Goal: Transaction & Acquisition: Purchase product/service

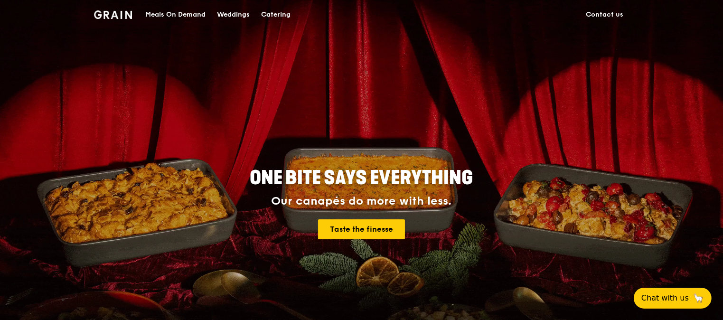
click at [193, 14] on div "Meals On Demand" at bounding box center [175, 14] width 60 height 28
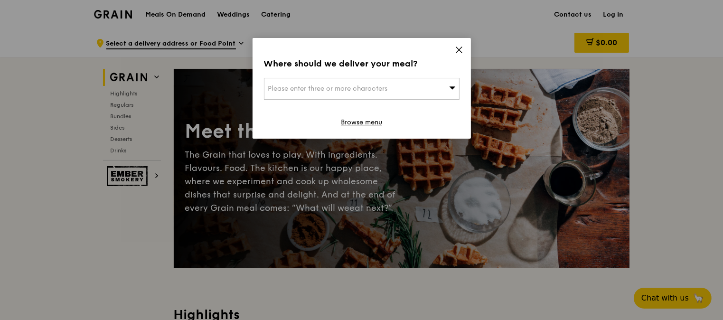
click at [457, 50] on icon at bounding box center [459, 50] width 9 height 9
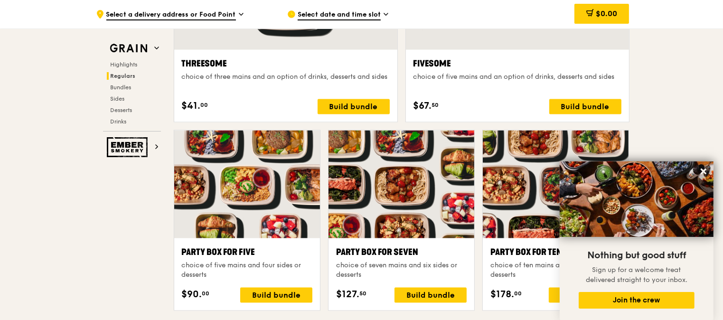
scroll to position [1194, 0]
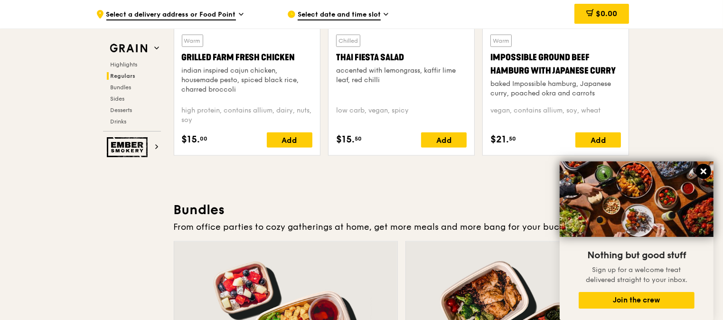
click at [702, 172] on icon at bounding box center [703, 171] width 6 height 6
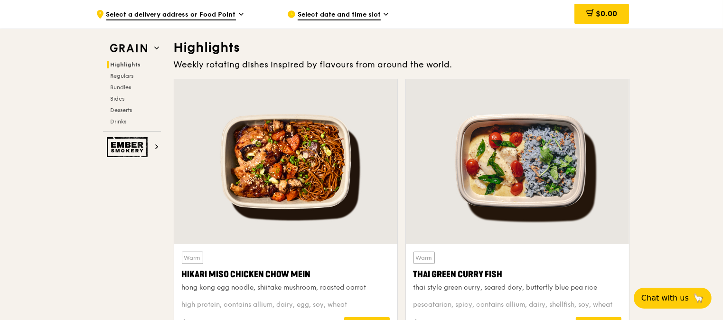
scroll to position [282, 0]
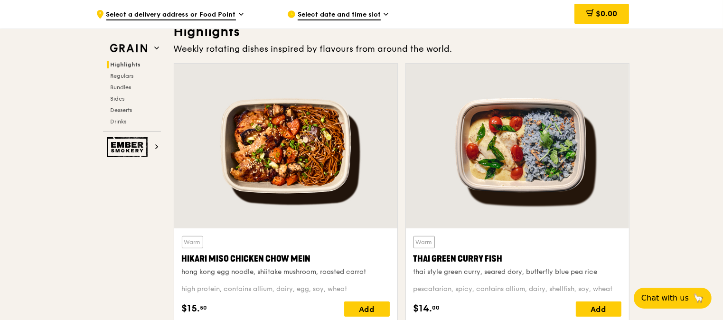
drag, startPoint x: 721, startPoint y: 37, endPoint x: 723, endPoint y: 49, distance: 13.0
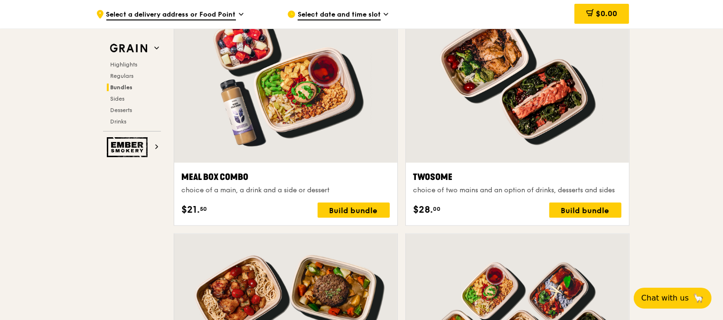
scroll to position [1412, 0]
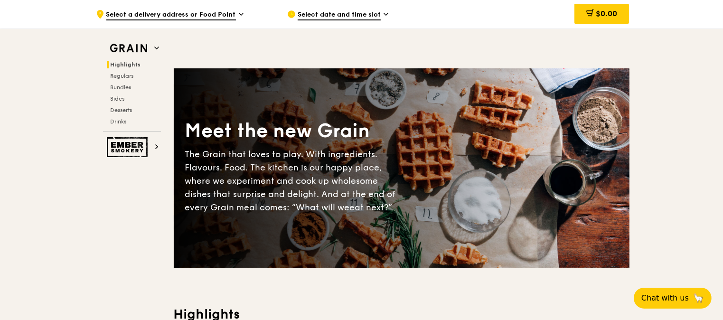
scroll to position [592, 0]
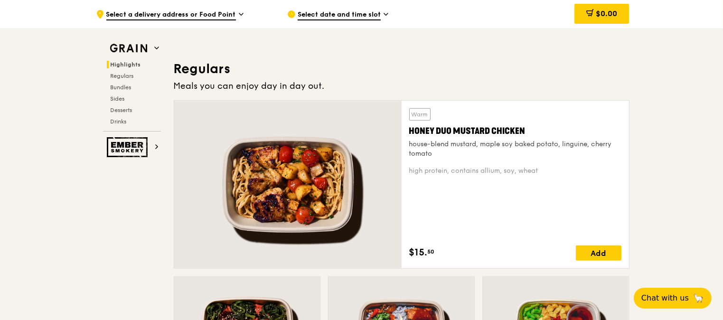
click at [221, 70] on h3 "Regulars" at bounding box center [402, 68] width 456 height 17
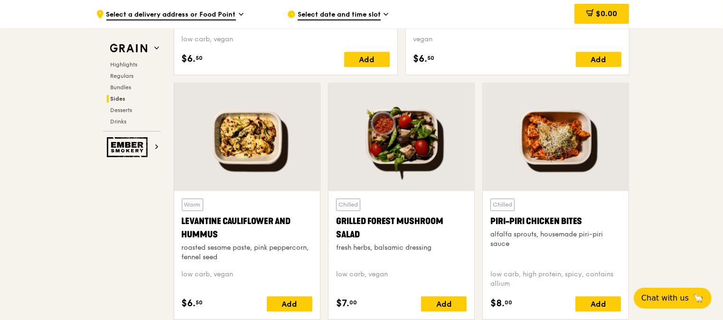
scroll to position [1777, 0]
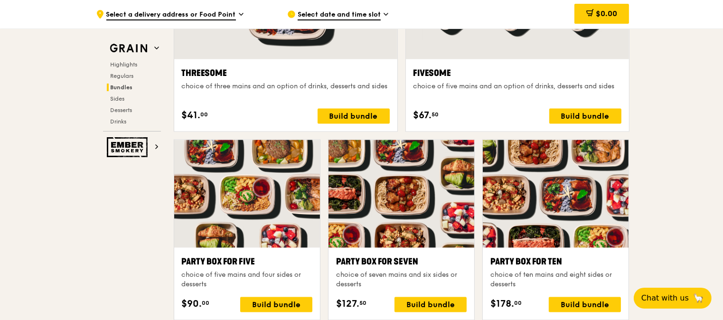
click at [671, 196] on div ".cls-1 { fill: none; stroke: #fff; stroke-linecap: round; stroke-linejoin: roun…" at bounding box center [361, 250] width 723 height 3997
click at [587, 216] on div at bounding box center [556, 194] width 146 height 108
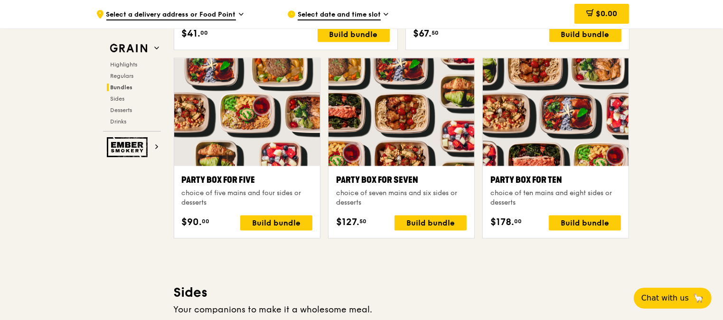
scroll to position [1854, 0]
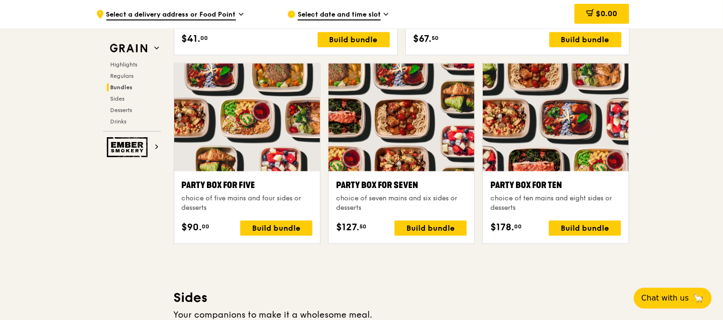
click at [273, 128] on div at bounding box center [247, 117] width 146 height 108
click at [709, 199] on div ".cls-1 { fill: none; stroke: #fff; stroke-linecap: round; stroke-linejoin: roun…" at bounding box center [361, 173] width 723 height 3997
drag, startPoint x: 666, startPoint y: 182, endPoint x: 671, endPoint y: 150, distance: 32.6
click at [670, 150] on div ".cls-1 { fill: none; stroke: #fff; stroke-linecap: round; stroke-linejoin: roun…" at bounding box center [361, 173] width 723 height 3997
click at [672, 149] on div ".cls-1 { fill: none; stroke: #fff; stroke-linecap: round; stroke-linejoin: roun…" at bounding box center [361, 173] width 723 height 3997
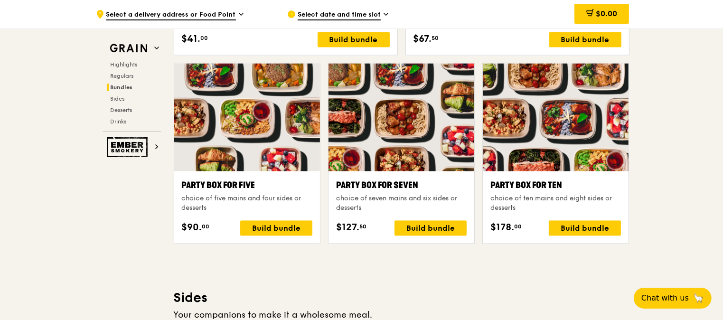
scroll to position [1574, 0]
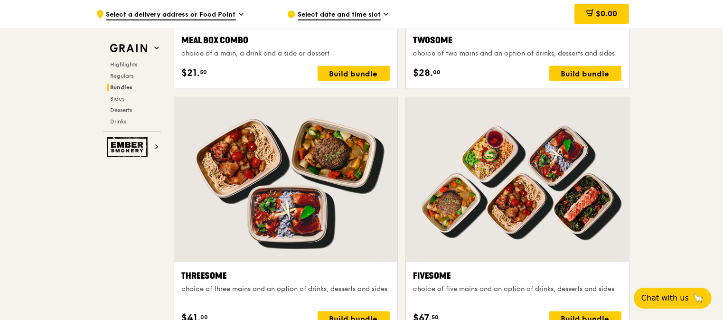
drag, startPoint x: 716, startPoint y: 209, endPoint x: 709, endPoint y: 251, distance: 42.3
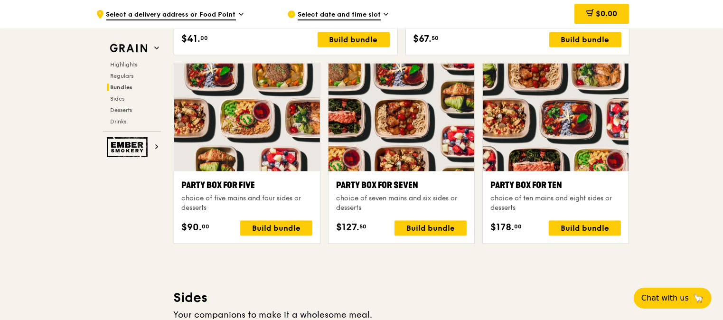
click at [254, 160] on div at bounding box center [247, 117] width 146 height 108
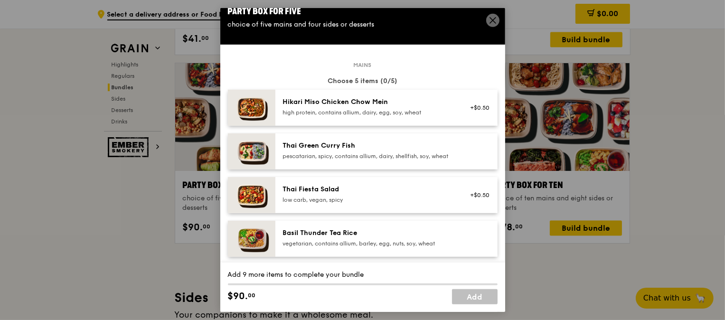
scroll to position [0, 0]
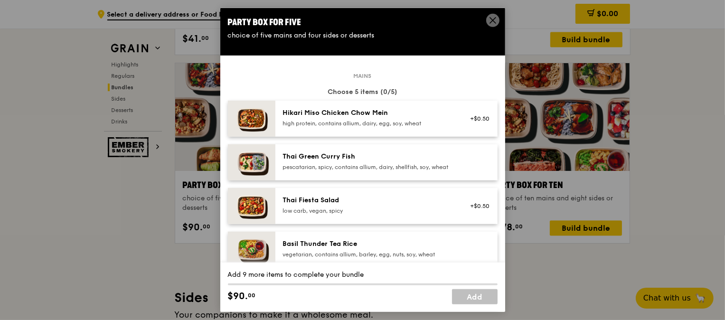
click at [328, 122] on div "high protein, contains allium, dairy, egg, soy, wheat" at bounding box center [368, 124] width 170 height 8
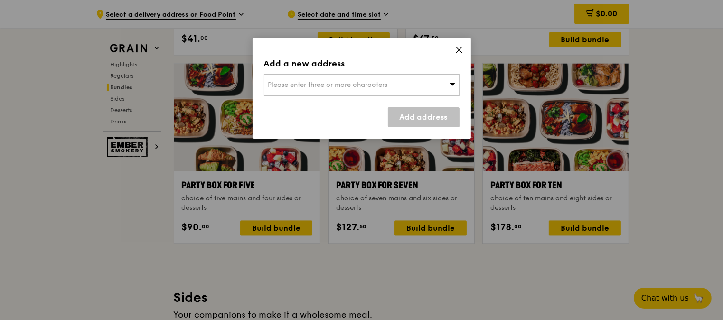
click at [460, 51] on icon at bounding box center [459, 50] width 6 height 6
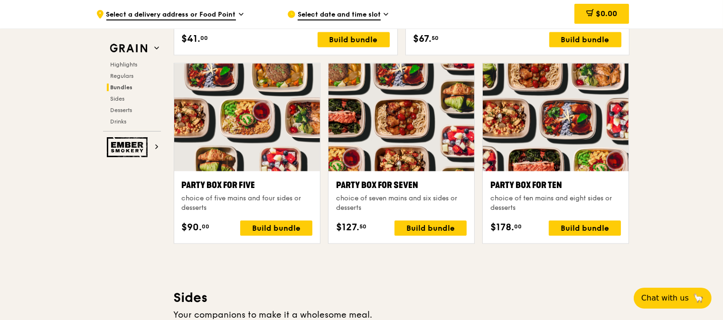
click at [256, 161] on div at bounding box center [247, 117] width 146 height 108
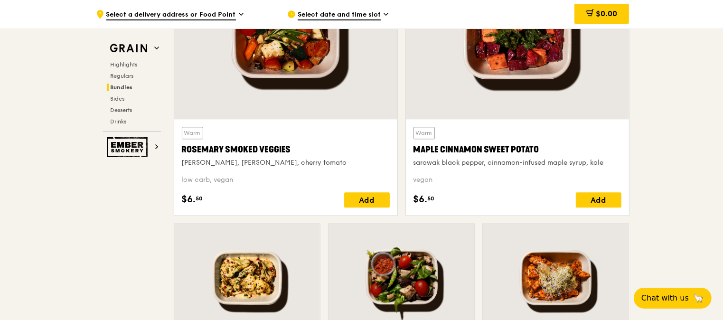
scroll to position [1636, 0]
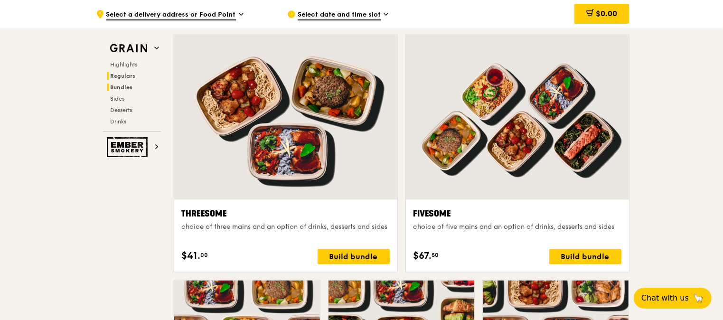
click at [131, 76] on span "Regulars" at bounding box center [123, 76] width 25 height 7
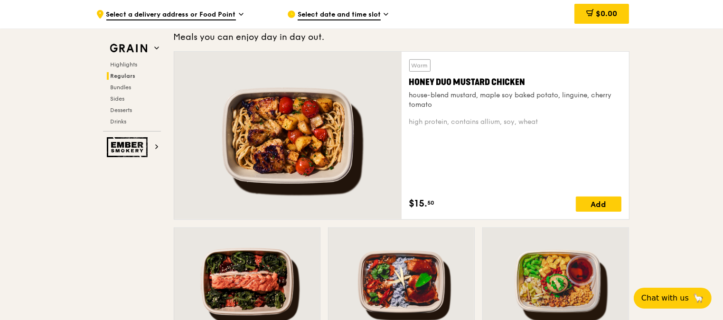
scroll to position [615, 0]
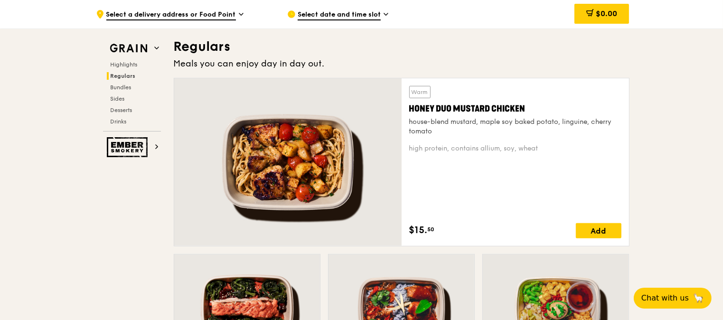
click at [218, 49] on h3 "Regulars" at bounding box center [402, 46] width 456 height 17
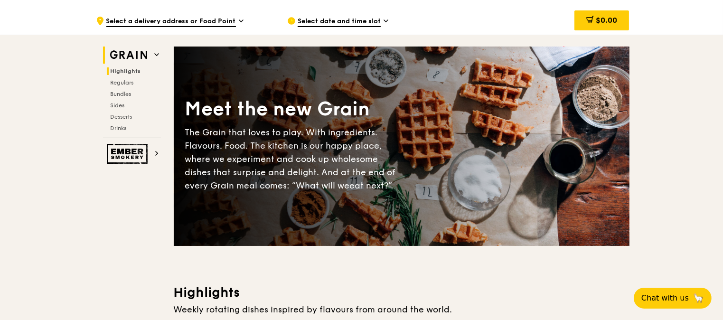
click at [156, 56] on icon at bounding box center [156, 54] width 5 height 5
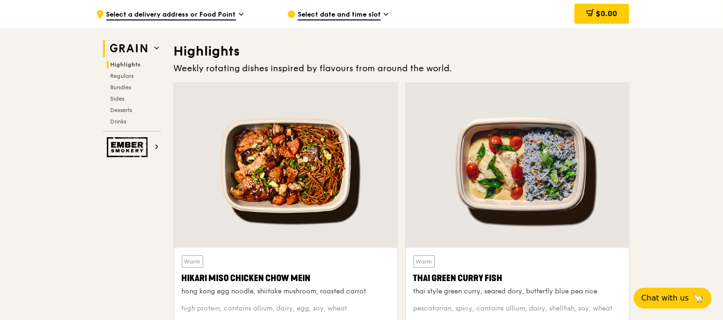
scroll to position [268, 0]
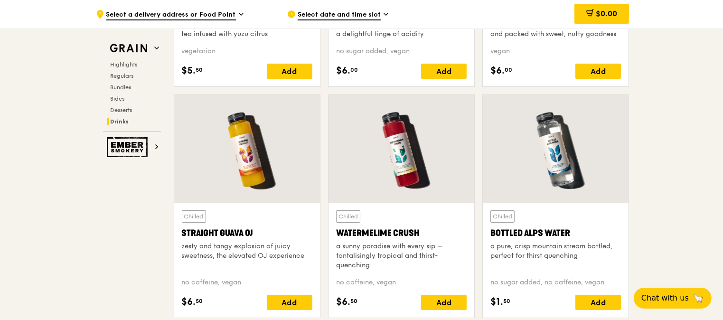
scroll to position [3654, 0]
